Goal: Information Seeking & Learning: Find specific fact

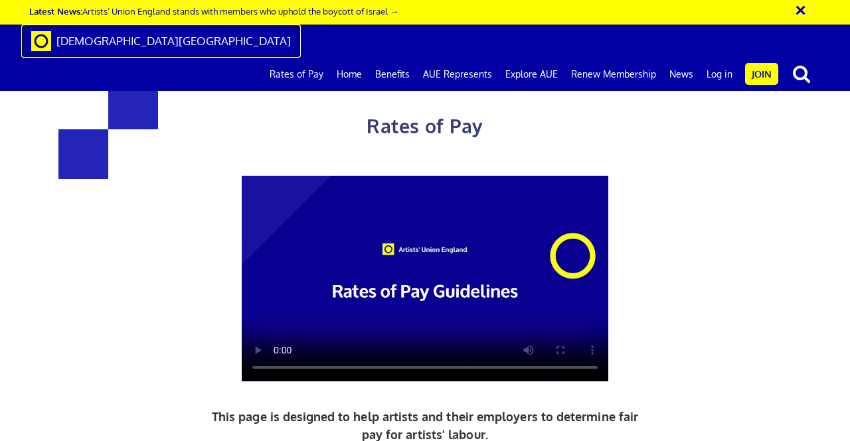
click at [161, 40] on span "[DEMOGRAPHIC_DATA][GEOGRAPHIC_DATA]" at bounding box center [173, 41] width 234 height 14
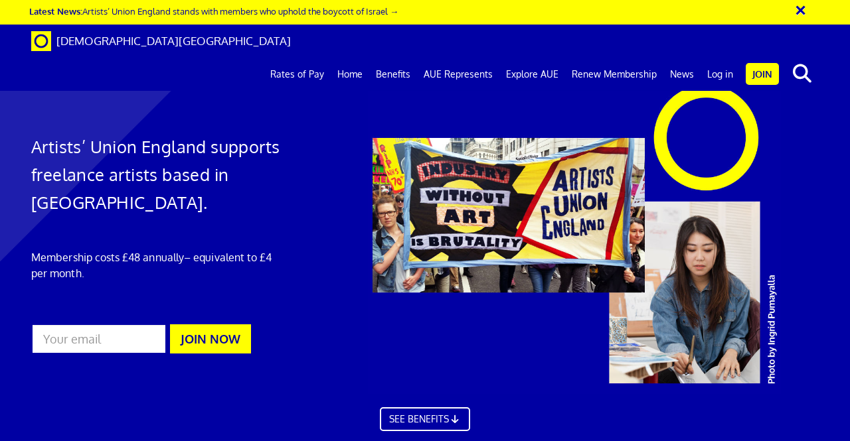
scroll to position [0, 3]
drag, startPoint x: 205, startPoint y: 48, endPoint x: 58, endPoint y: 50, distance: 146.7
click at [58, 50] on div "[DEMOGRAPHIC_DATA][GEOGRAPHIC_DATA] Rates of Pay Home Benefits AUE Represents E…" at bounding box center [424, 58] width 807 height 66
copy span "[DEMOGRAPHIC_DATA][GEOGRAPHIC_DATA]"
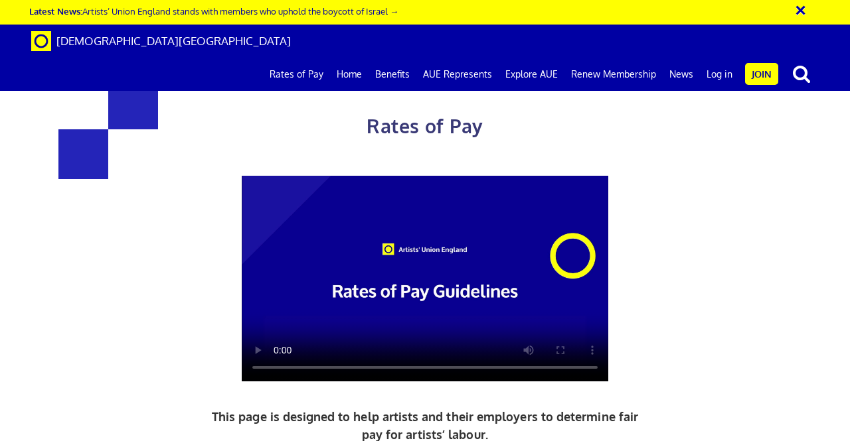
scroll to position [929, 0]
